Goal: Use online tool/utility: Utilize a website feature to perform a specific function

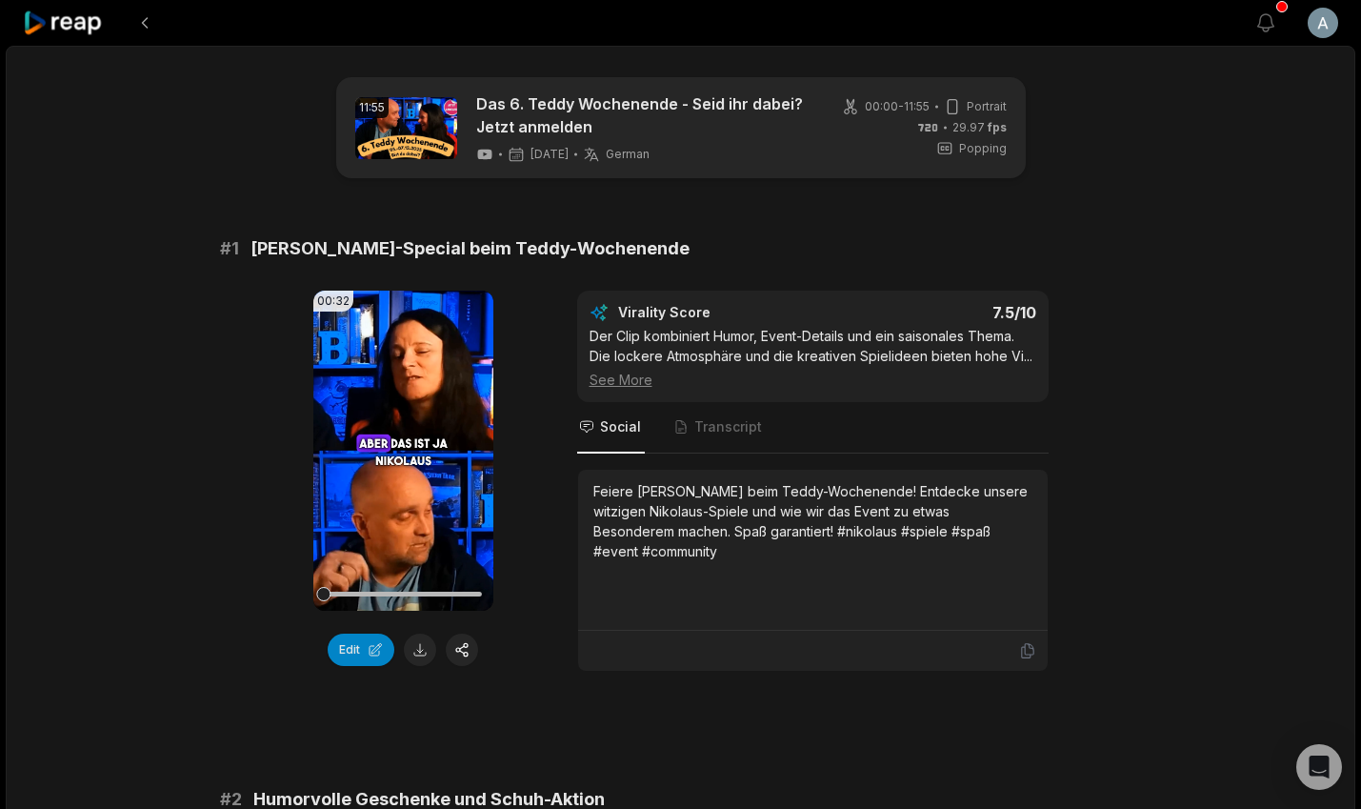
click at [74, 23] on icon at bounding box center [63, 23] width 81 height 26
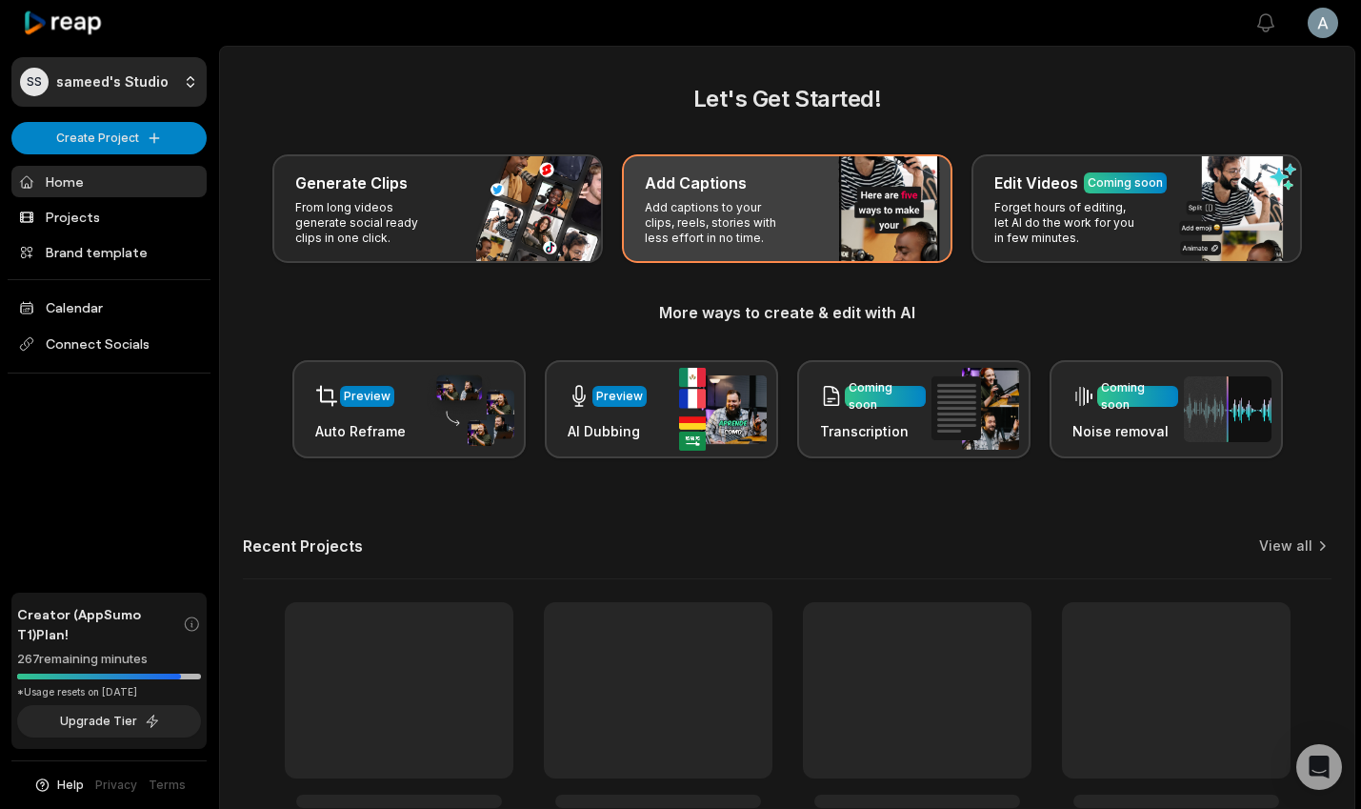
click at [759, 200] on p "Add captions to your clips, reels, stories with less effort in no time." at bounding box center [719, 223] width 148 height 46
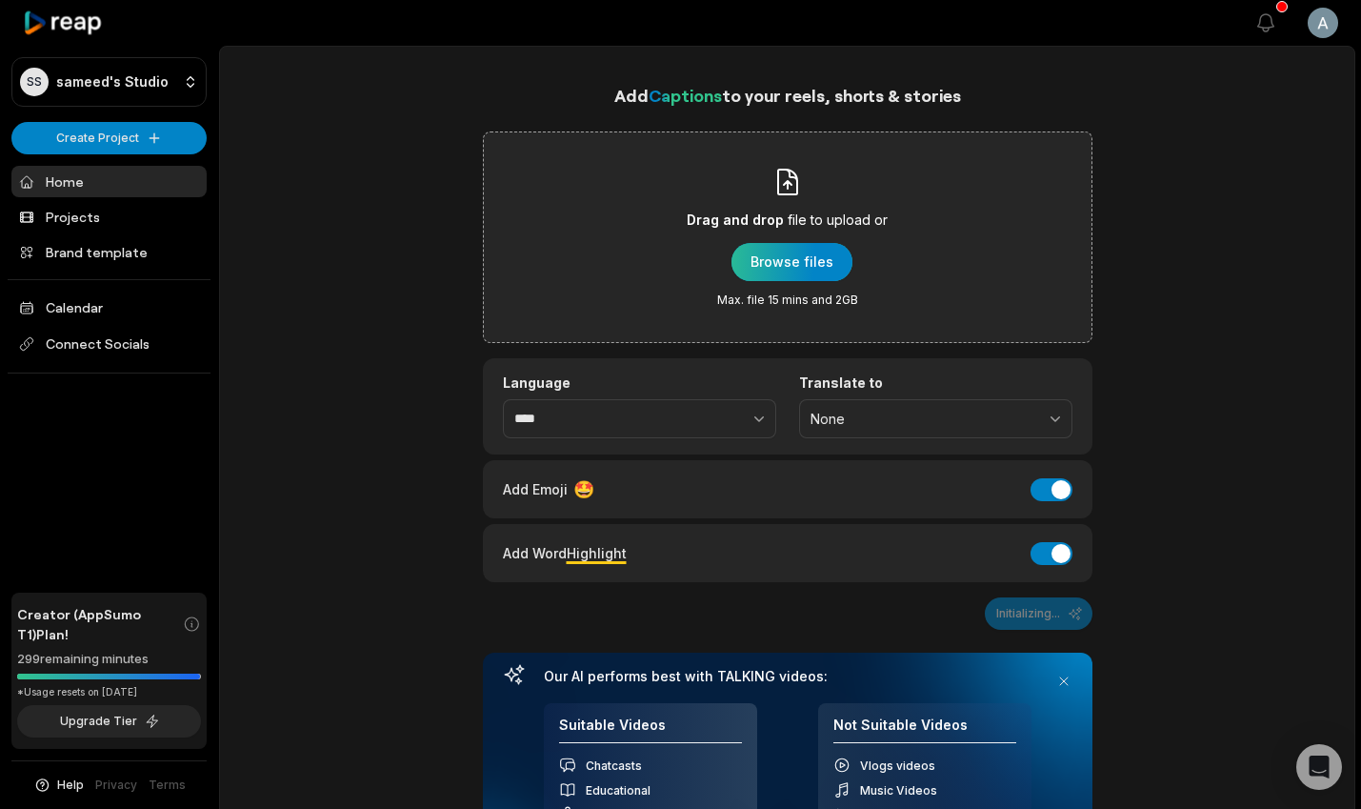
click at [786, 273] on div "button" at bounding box center [792, 262] width 121 height 38
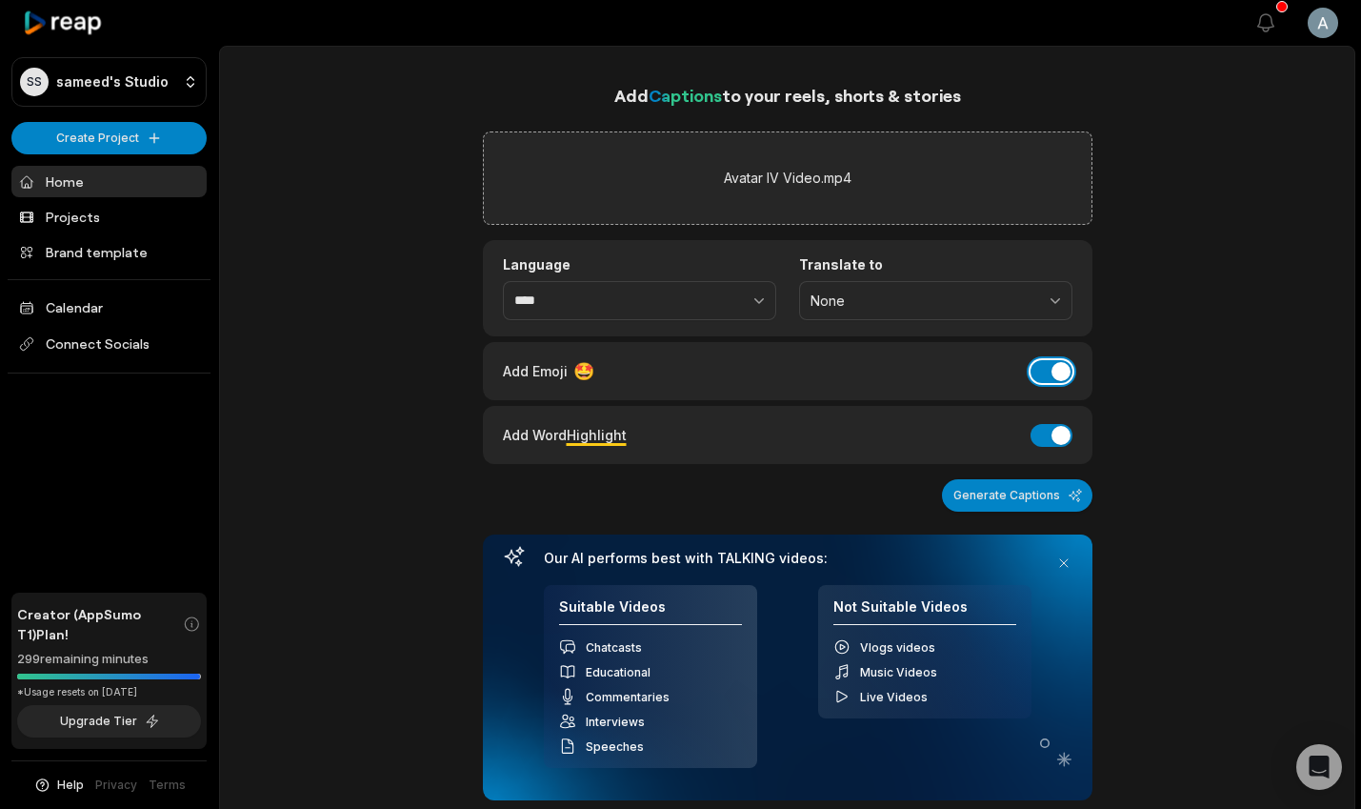
click at [1058, 368] on button "Add Emoji" at bounding box center [1052, 371] width 42 height 23
click at [1057, 433] on button "Add Word Highlight" at bounding box center [1052, 435] width 42 height 23
click at [1029, 490] on button "Generate Captions" at bounding box center [1017, 495] width 151 height 32
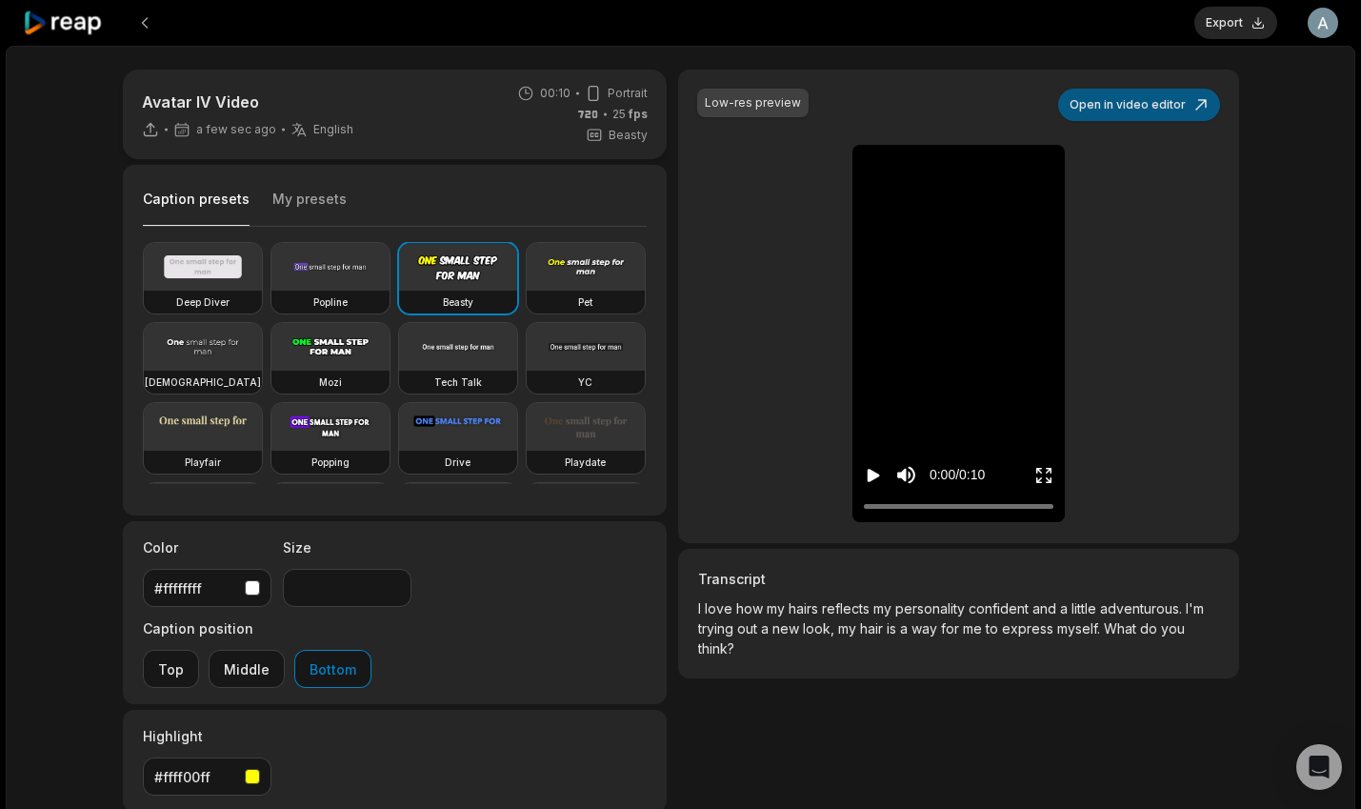
click at [1129, 105] on button "Open in video editor" at bounding box center [1139, 105] width 162 height 32
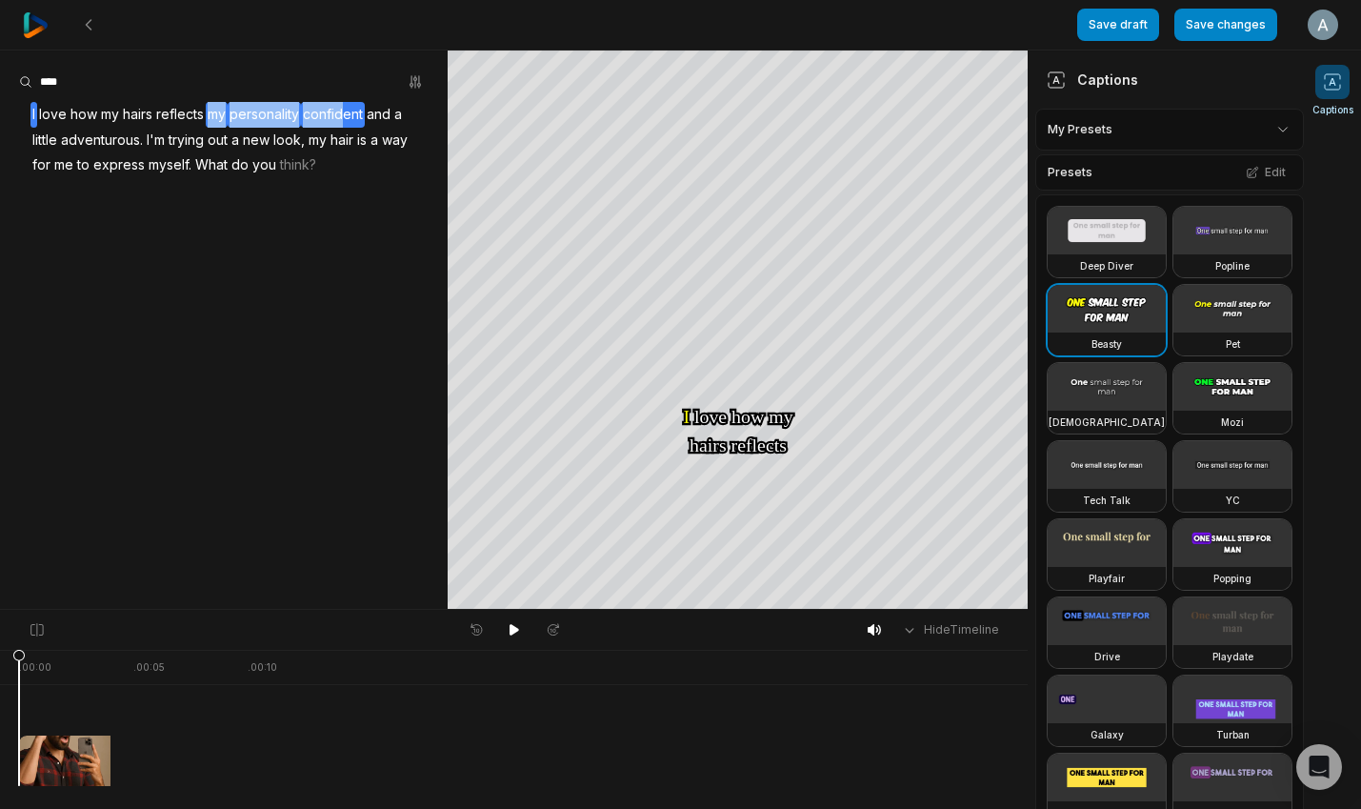
drag, startPoint x: 212, startPoint y: 116, endPoint x: 341, endPoint y: 117, distance: 128.6
click at [341, 117] on div "I love how my hairs reflects my personality confident and a little adventurous.…" at bounding box center [224, 140] width 448 height 76
click at [346, 139] on button "Remove caption" at bounding box center [337, 145] width 129 height 25
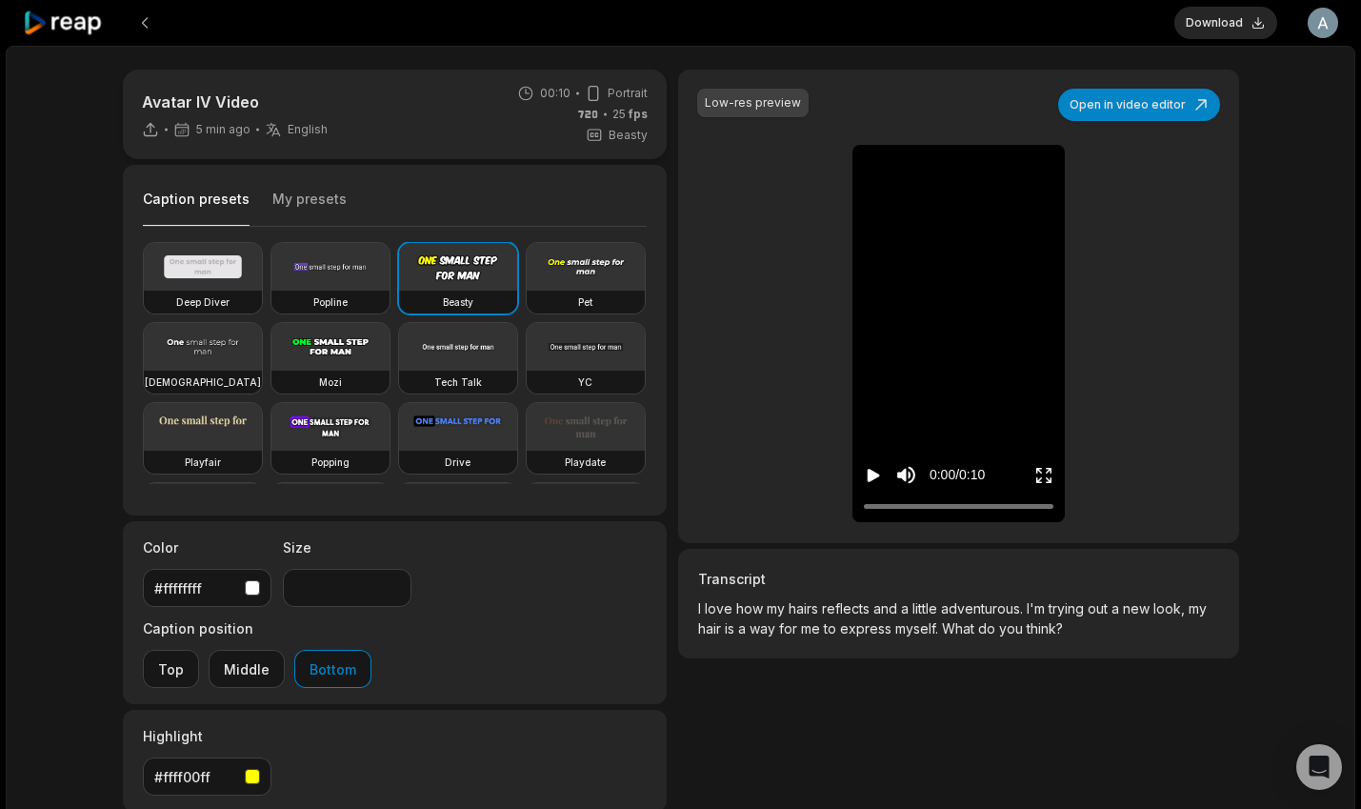
click at [868, 472] on icon "Play video" at bounding box center [874, 475] width 12 height 13
click at [867, 472] on icon "Pause video" at bounding box center [873, 475] width 19 height 19
